Goal: Transaction & Acquisition: Purchase product/service

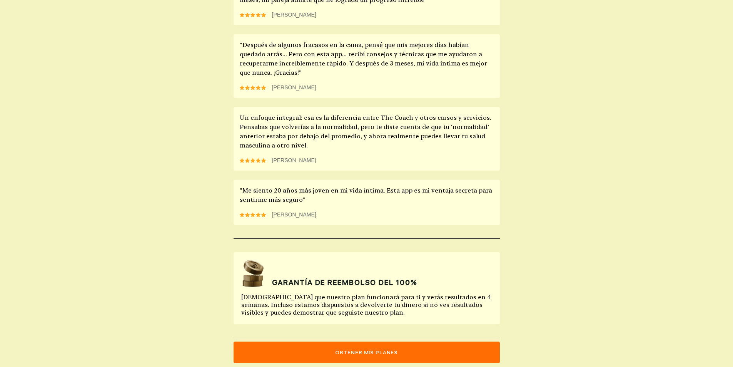
scroll to position [643, 0]
click at [384, 354] on button "Obtener mis planes" at bounding box center [367, 352] width 266 height 22
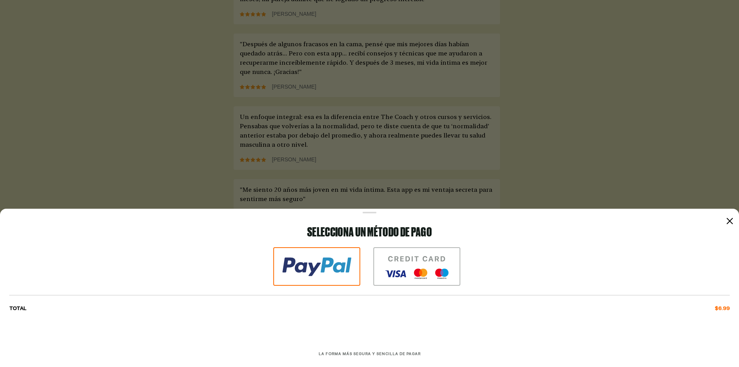
click at [342, 257] on img at bounding box center [316, 266] width 87 height 38
click at [731, 220] on icon at bounding box center [729, 221] width 6 height 6
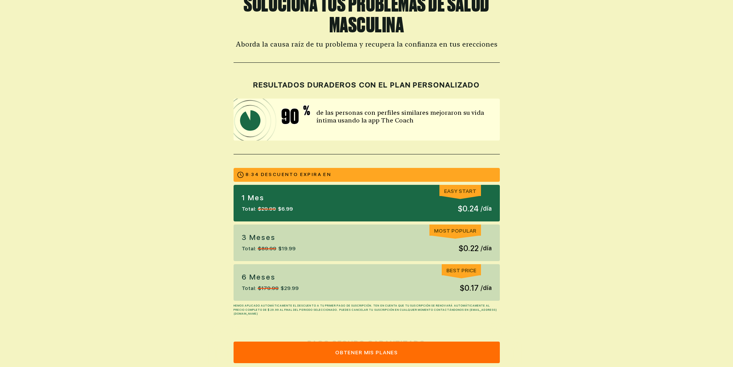
scroll to position [115, 0]
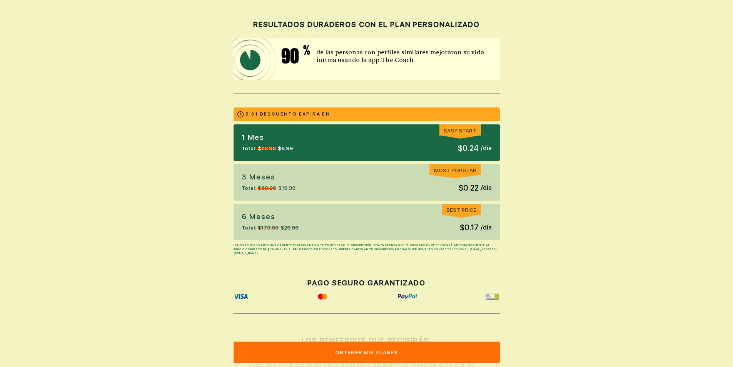
click at [368, 143] on div "1 Mes Total: $29.99 $6.99 Easy Start $0.24 / día" at bounding box center [367, 142] width 266 height 37
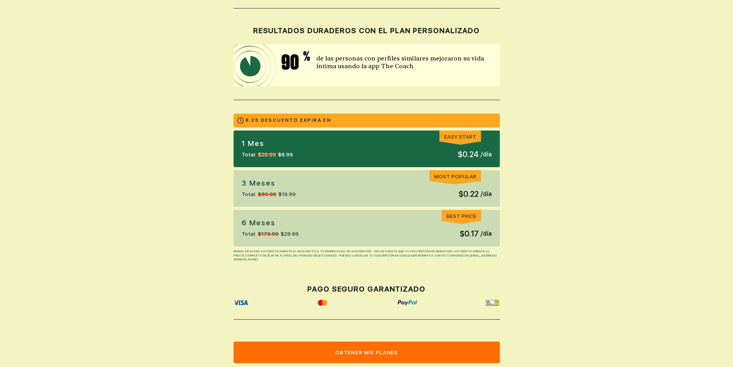
scroll to position [38, 0]
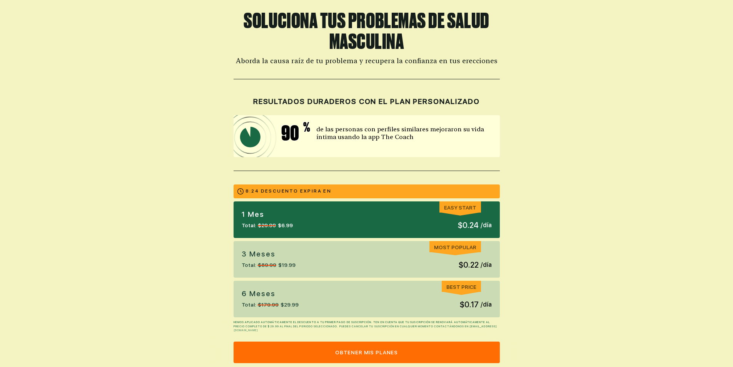
click at [389, 247] on div "3 Meses Total: $89.99 $19.99 Most Popular $0.22 / día" at bounding box center [367, 259] width 266 height 37
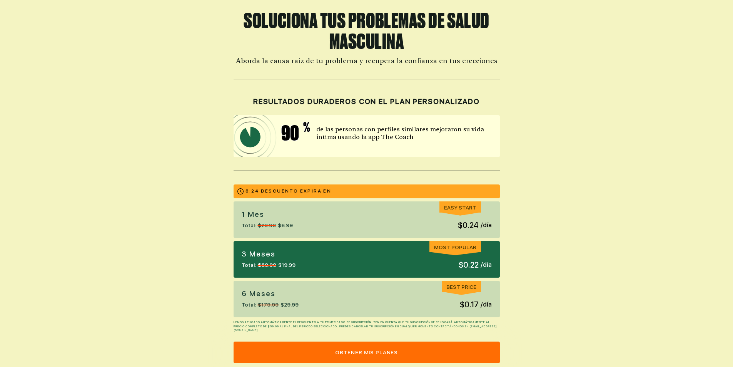
click at [382, 223] on div "1 Mes Total: $29.99 $6.99 Easy Start $0.24 / día" at bounding box center [367, 219] width 266 height 37
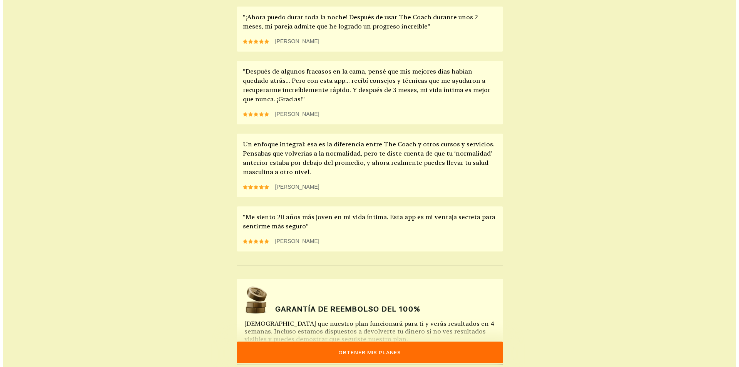
scroll to position [643, 0]
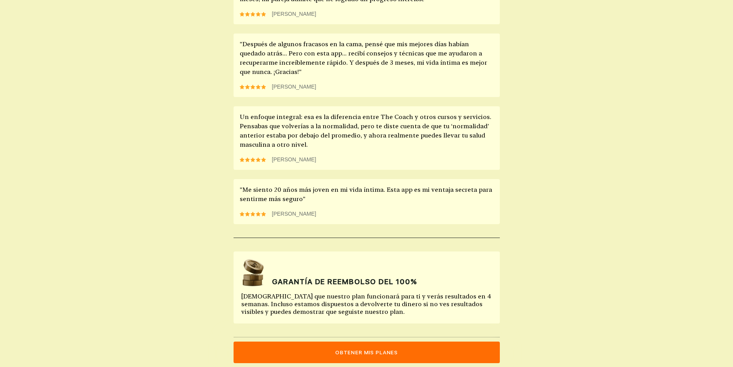
click at [365, 354] on button "Obtener mis planes" at bounding box center [367, 352] width 266 height 22
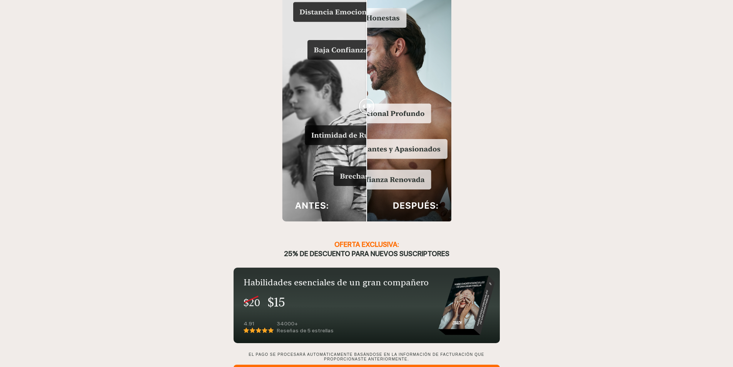
scroll to position [768, 0]
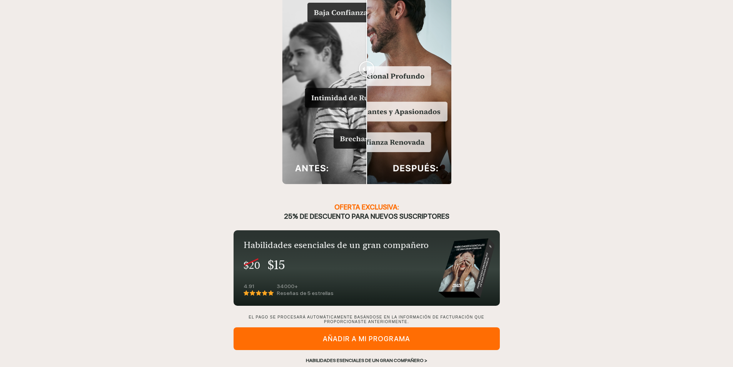
click at [376, 357] on div "Habilidades esenciales de un gran compañero >" at bounding box center [367, 360] width 266 height 7
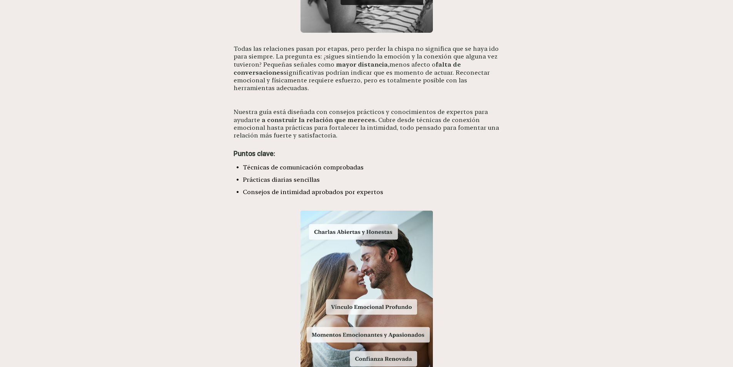
scroll to position [625, 0]
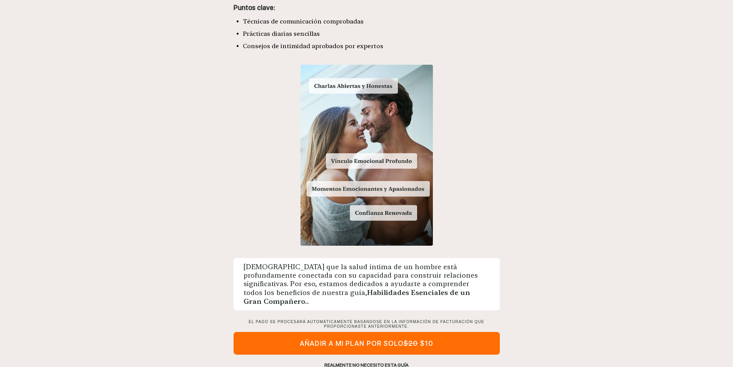
click at [372, 361] on div "REALMENTE NO NECESITO ESTA GUÍA" at bounding box center [367, 364] width 266 height 7
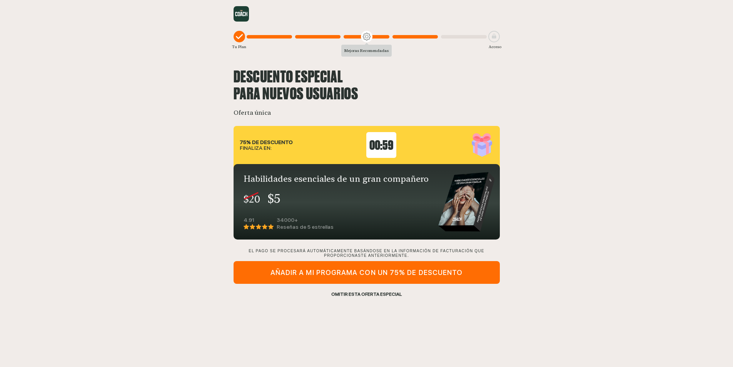
scroll to position [0, 0]
click at [365, 294] on div "OMITIR ESTA OFERTA ESPECIAL" at bounding box center [369, 293] width 266 height 7
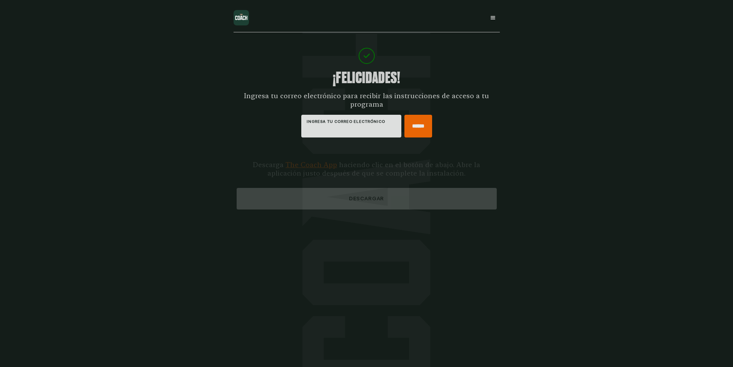
click at [360, 129] on input "INGRESA TU CORREO ELECTRÓNICO" at bounding box center [351, 129] width 89 height 8
click at [350, 130] on input "**********" at bounding box center [351, 129] width 89 height 8
type input "**********"
click at [410, 121] on input "******" at bounding box center [418, 126] width 28 height 23
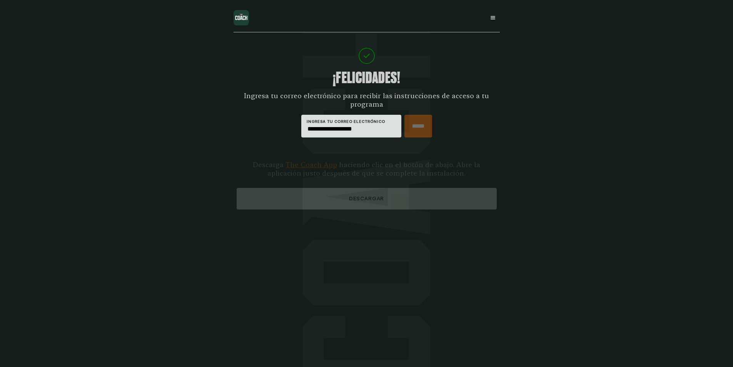
type input "*****"
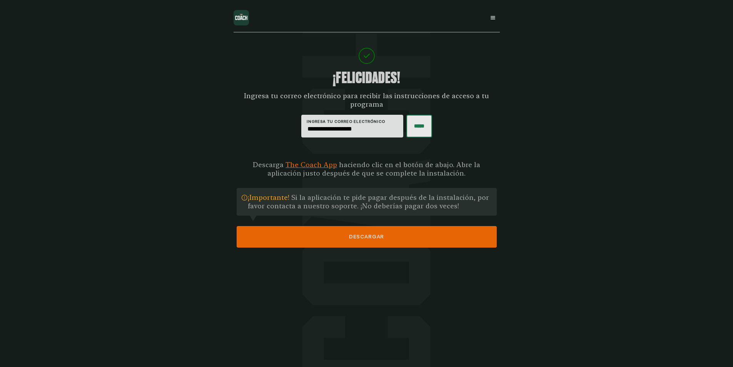
click at [364, 237] on button "DESCARGAR" at bounding box center [367, 237] width 260 height 22
